Goal: Check status: Check status

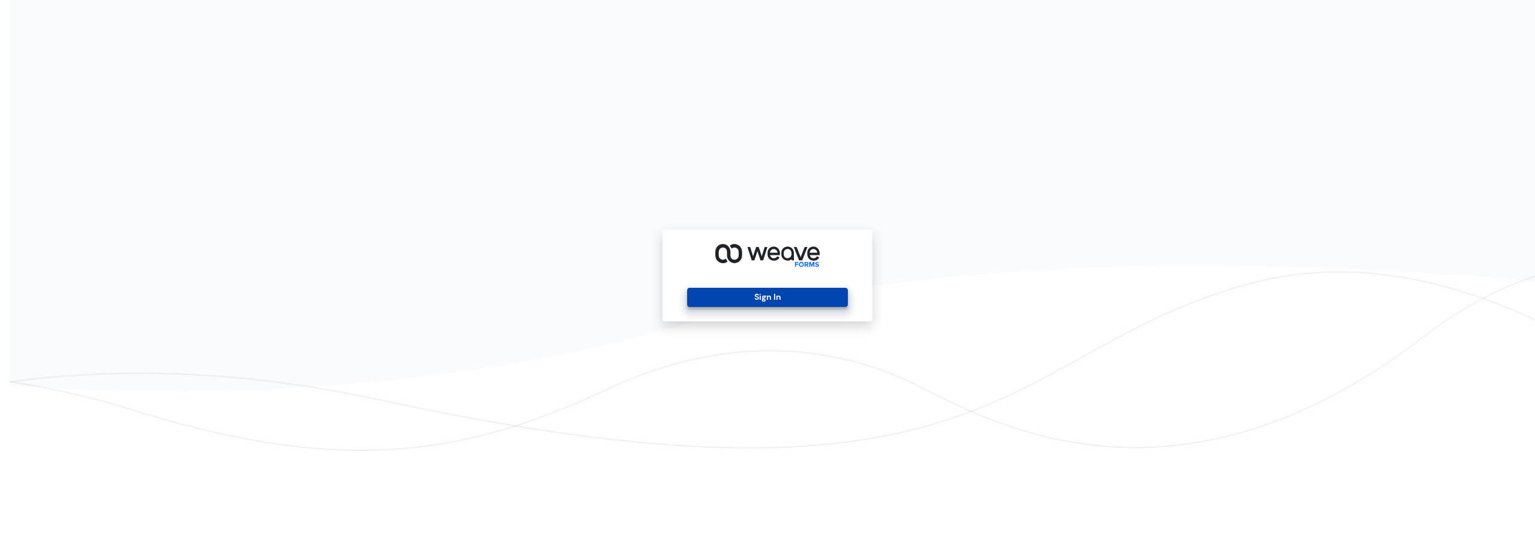
click at [779, 294] on button "Sign In" at bounding box center [767, 297] width 160 height 19
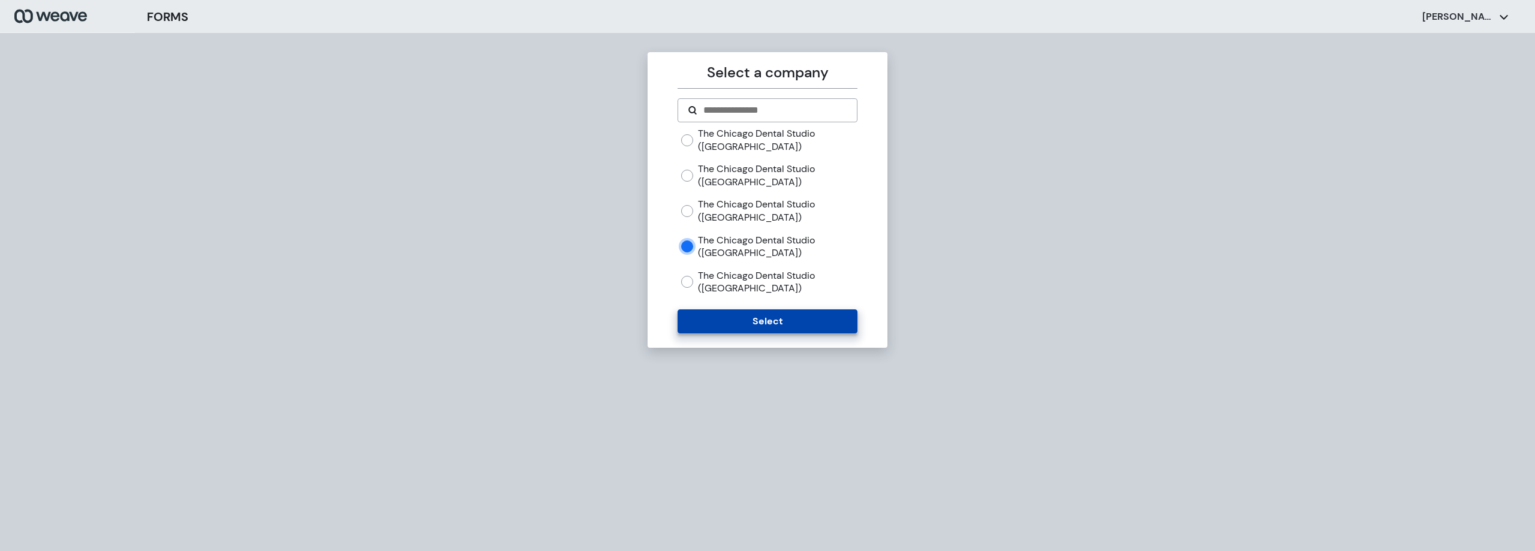
click at [752, 309] on button "Select" at bounding box center [767, 321] width 179 height 24
